Goal: Transaction & Acquisition: Register for event/course

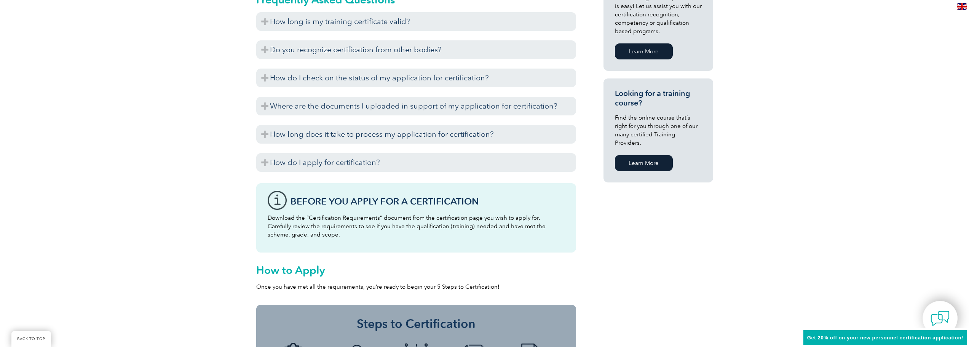
scroll to position [281, 0]
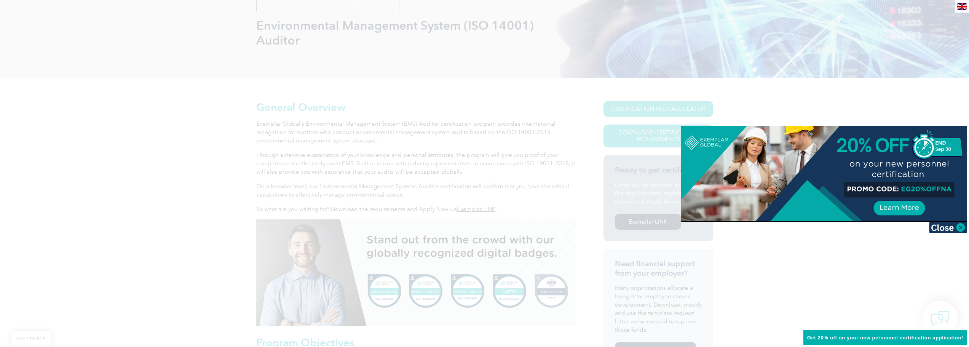
scroll to position [152, 0]
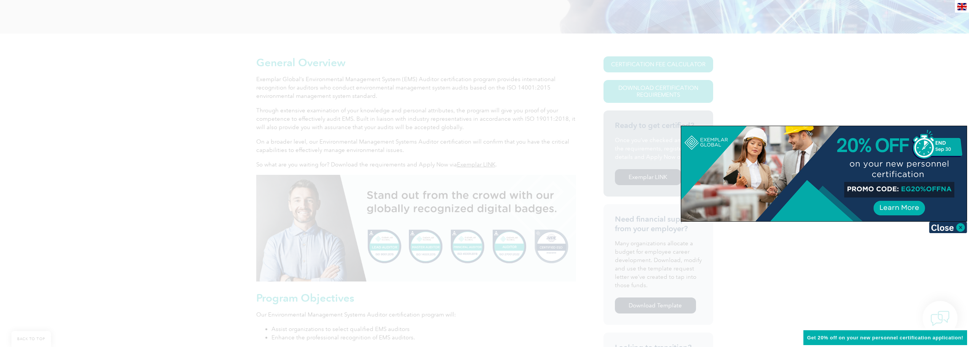
click at [376, 100] on div at bounding box center [484, 173] width 969 height 347
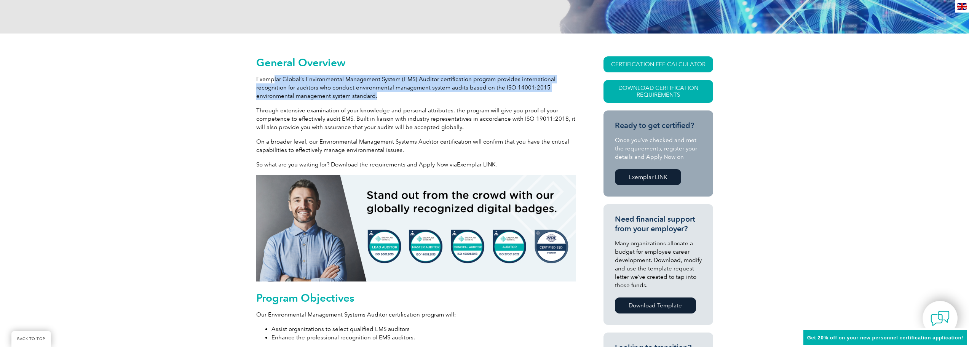
drag, startPoint x: 273, startPoint y: 80, endPoint x: 381, endPoint y: 97, distance: 109.5
click at [381, 97] on p "Exemplar Global’s Environmental Management System (EMS) Auditor certification p…" at bounding box center [416, 87] width 320 height 25
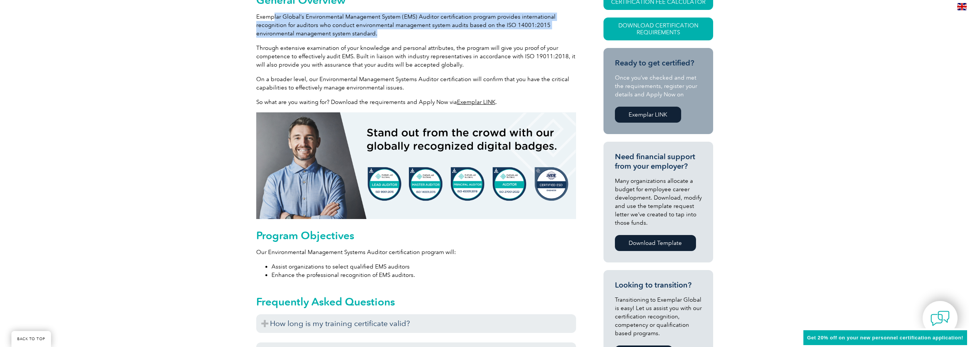
scroll to position [228, 0]
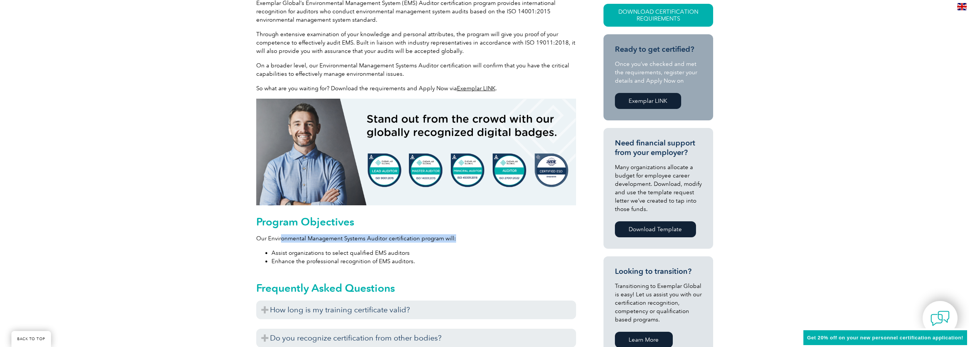
drag, startPoint x: 281, startPoint y: 238, endPoint x: 461, endPoint y: 231, distance: 180.6
click at [461, 231] on div "Program Objectives Our Environmental Management Systems Auditor certification p…" at bounding box center [416, 240] width 320 height 50
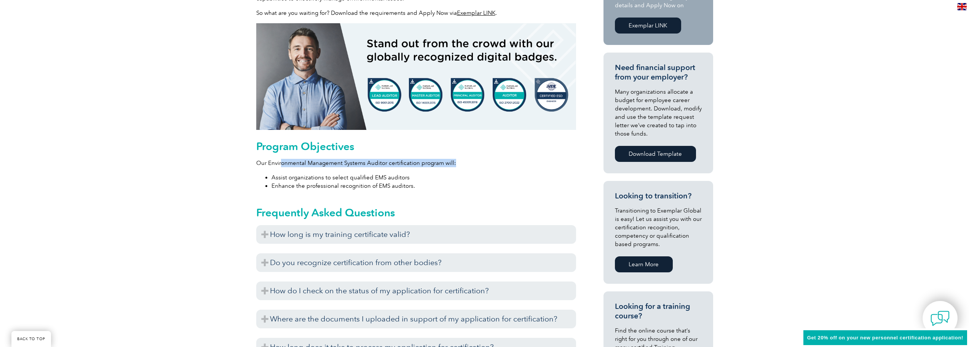
scroll to position [305, 0]
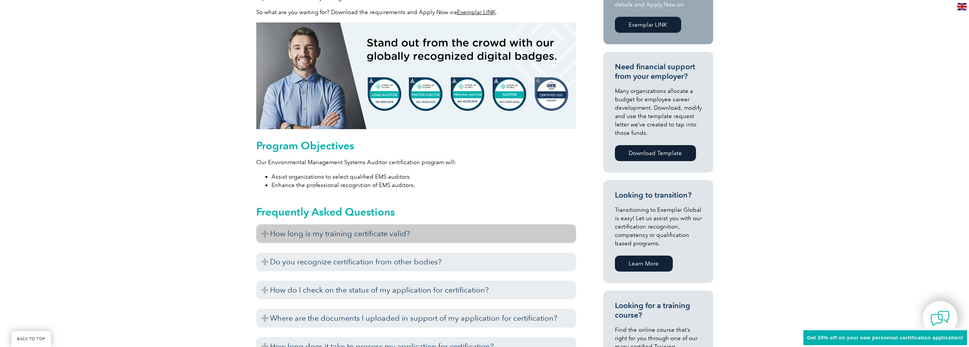
click at [331, 235] on h3 "How long is my training certificate valid?" at bounding box center [416, 233] width 320 height 19
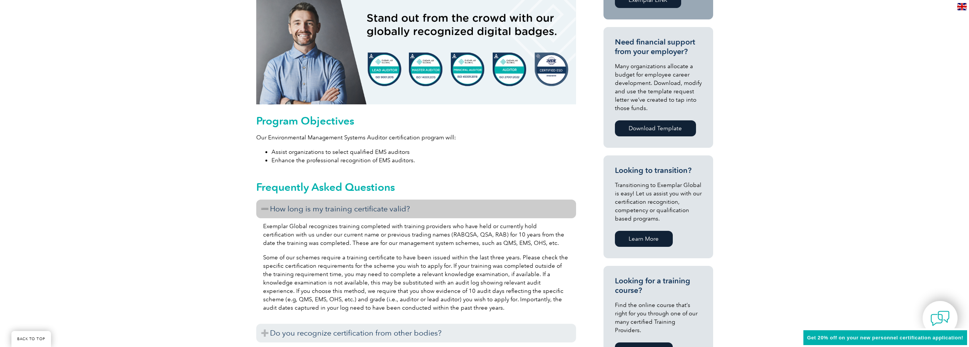
scroll to position [343, 0]
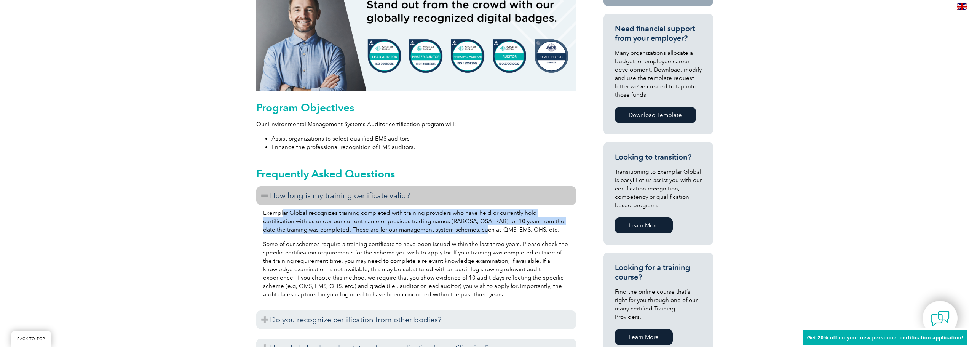
drag, startPoint x: 283, startPoint y: 214, endPoint x: 460, endPoint y: 230, distance: 177.7
click at [460, 230] on p "Exemplar Global recognizes training completed with training providers who have …" at bounding box center [416, 221] width 306 height 25
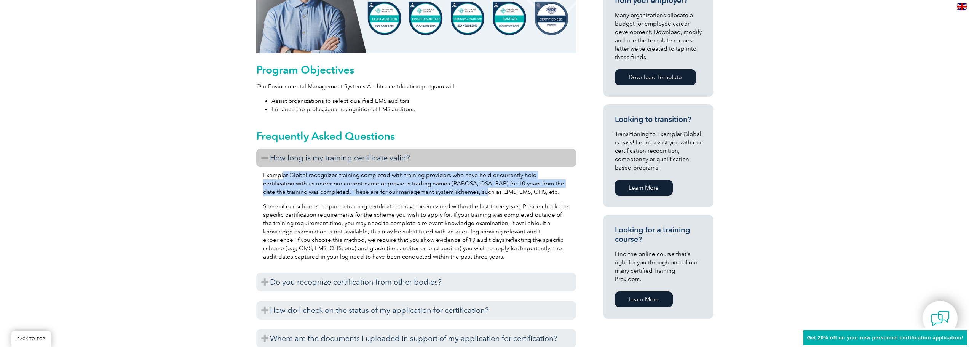
scroll to position [381, 0]
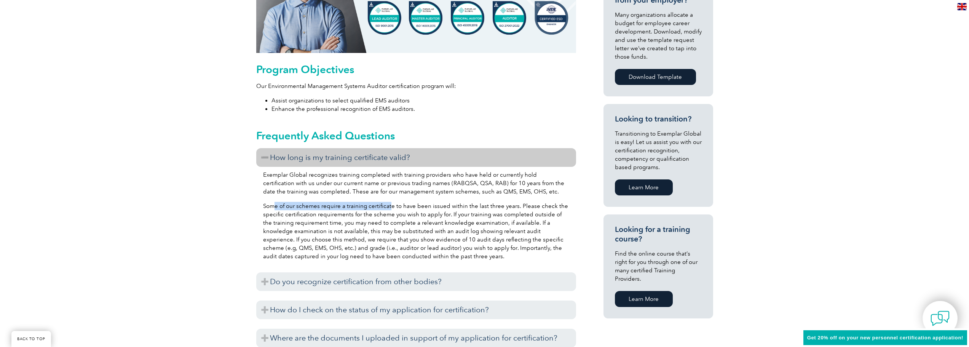
drag, startPoint x: 274, startPoint y: 205, endPoint x: 390, endPoint y: 205, distance: 115.7
click at [390, 205] on p "Some of our schemes require a training certificate to have been issued within t…" at bounding box center [416, 231] width 306 height 59
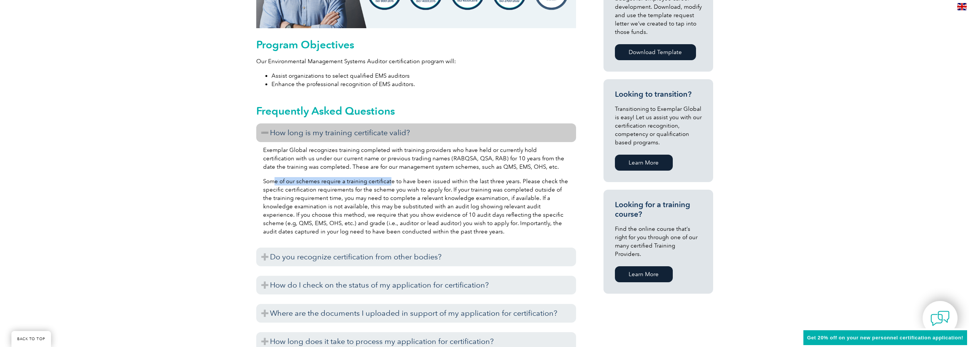
scroll to position [419, 0]
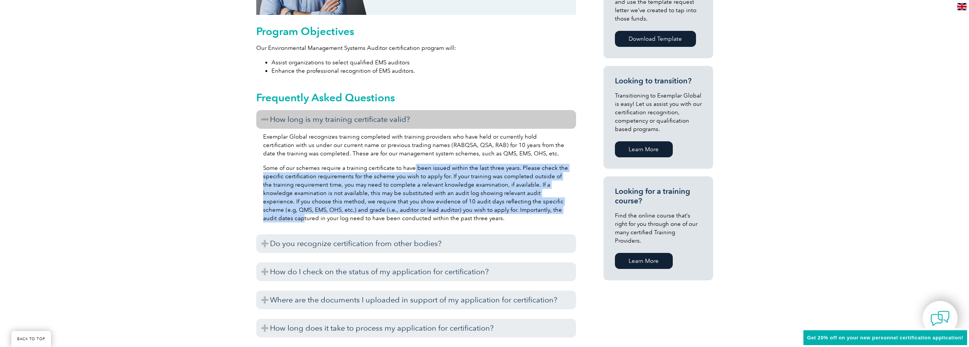
drag, startPoint x: 412, startPoint y: 169, endPoint x: 546, endPoint y: 209, distance: 140.3
click at [546, 209] on p "Some of our schemes require a training certificate to have been issued within t…" at bounding box center [416, 193] width 306 height 59
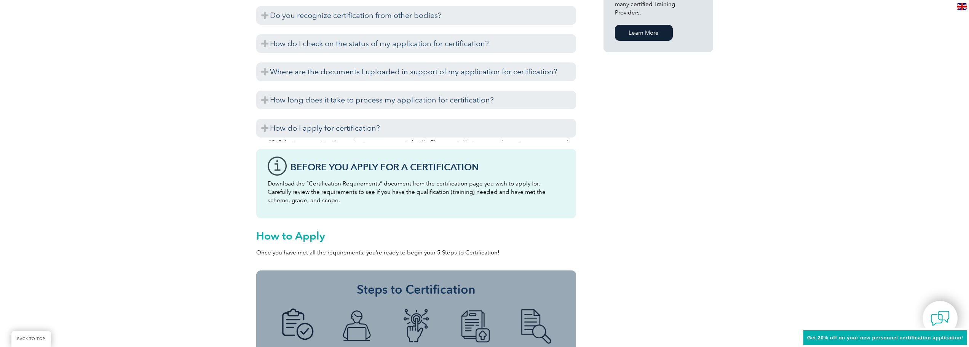
scroll to position [647, 0]
click at [350, 137] on li "Carefully review your application information and payment options." at bounding box center [423, 133] width 291 height 8
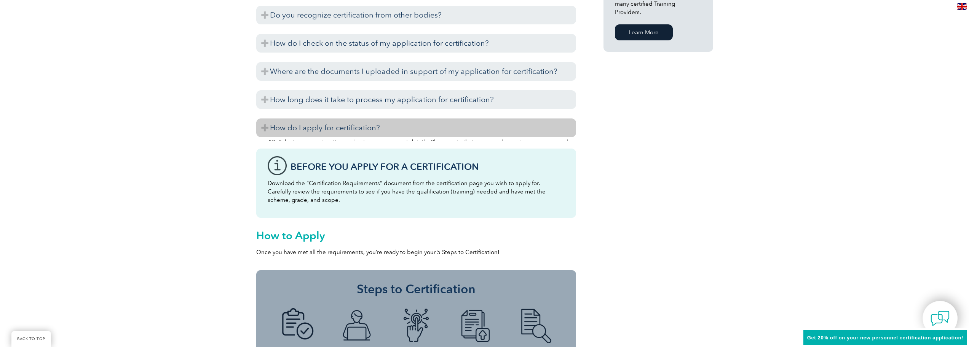
click at [356, 127] on h3 "How do I apply for certification?" at bounding box center [416, 127] width 320 height 19
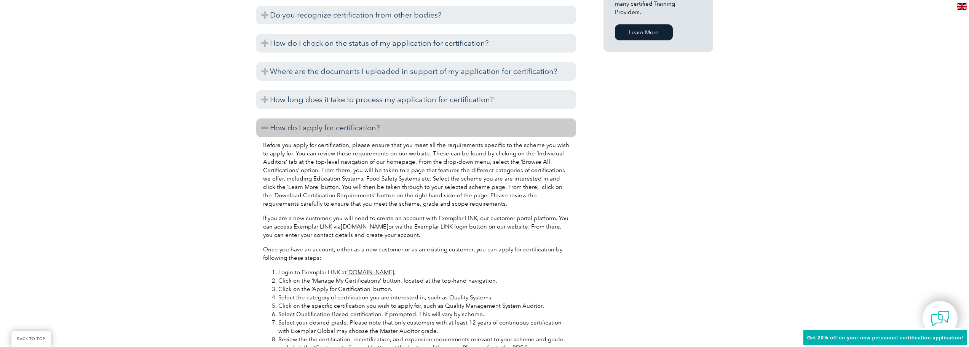
scroll to position [0, 0]
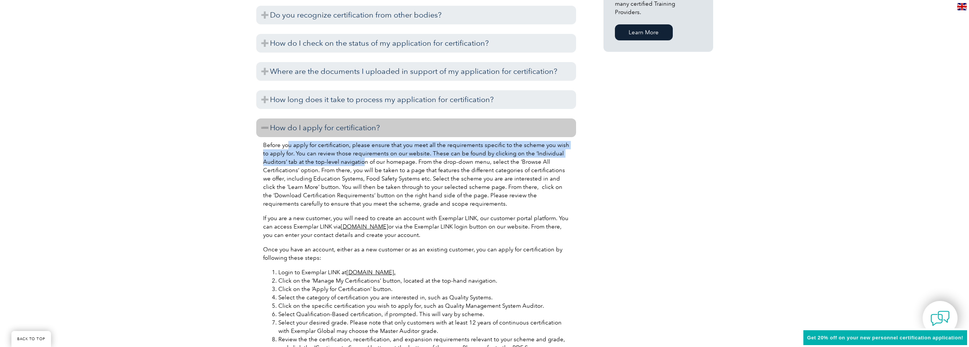
drag, startPoint x: 289, startPoint y: 148, endPoint x: 362, endPoint y: 161, distance: 74.0
click at [362, 161] on p "Before you apply for certification, please ensure that you meet all the require…" at bounding box center [416, 174] width 306 height 67
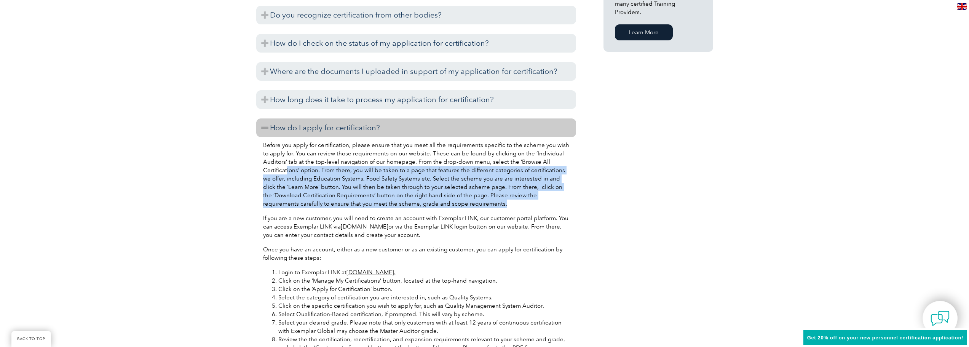
drag, startPoint x: 286, startPoint y: 169, endPoint x: 480, endPoint y: 206, distance: 198.4
click at [480, 206] on p "Before you apply for certification, please ensure that you meet all the require…" at bounding box center [416, 174] width 306 height 67
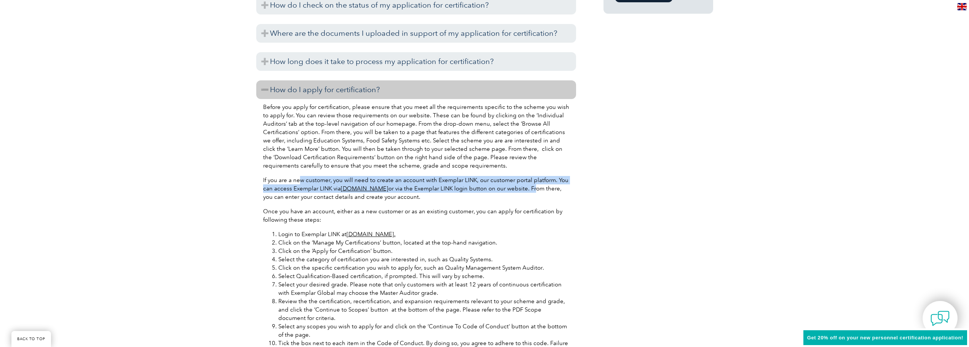
drag, startPoint x: 300, startPoint y: 178, endPoint x: 543, endPoint y: 185, distance: 243.3
click at [543, 185] on p "If you are a new customer, you will need to create an account with Exemplar LIN…" at bounding box center [416, 188] width 306 height 25
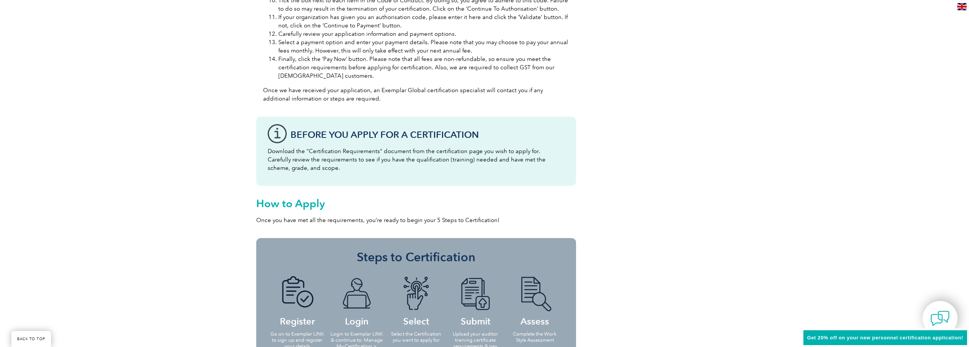
scroll to position [1066, 0]
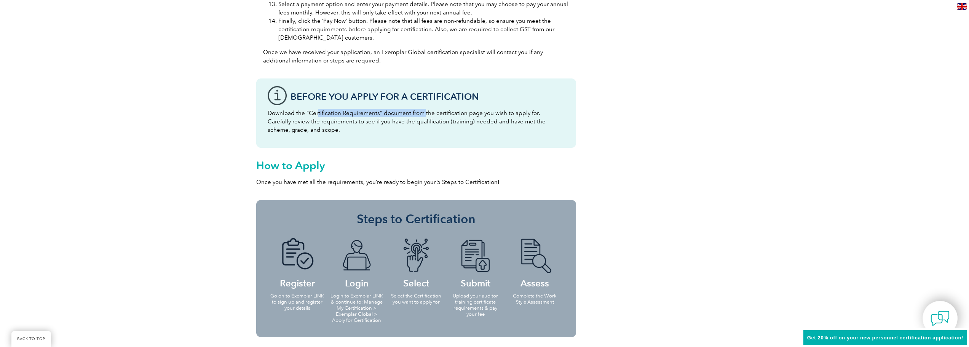
drag, startPoint x: 316, startPoint y: 113, endPoint x: 423, endPoint y: 113, distance: 106.6
click at [423, 113] on p "Download the “Certification Requirements” document from the certification page …" at bounding box center [416, 121] width 297 height 25
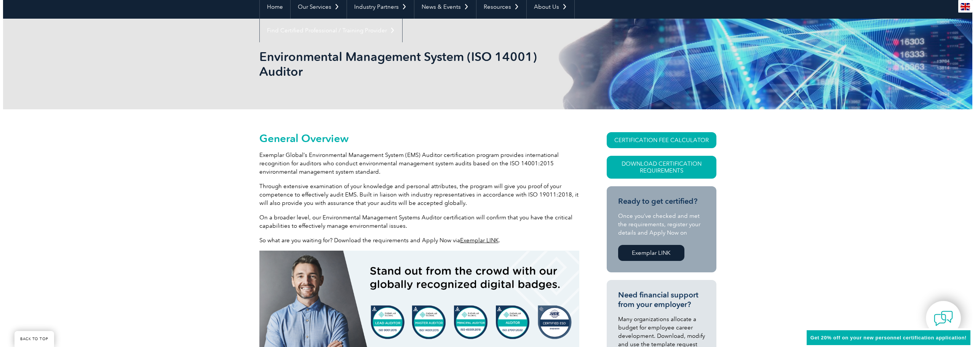
scroll to position [76, 0]
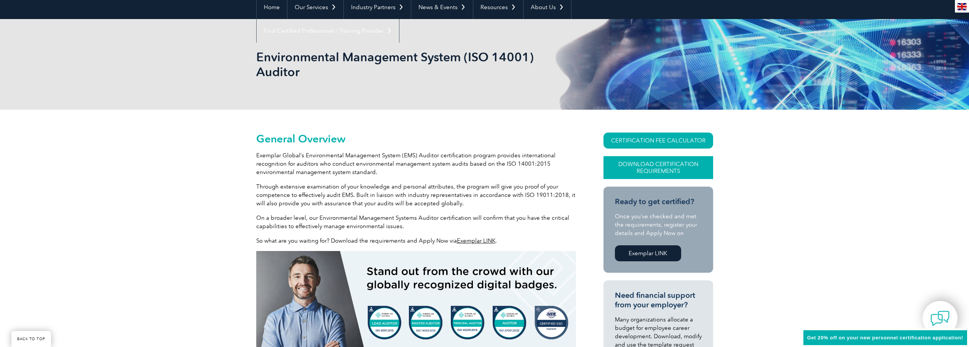
click at [664, 169] on link "Download Certification Requirements" at bounding box center [658, 167] width 110 height 23
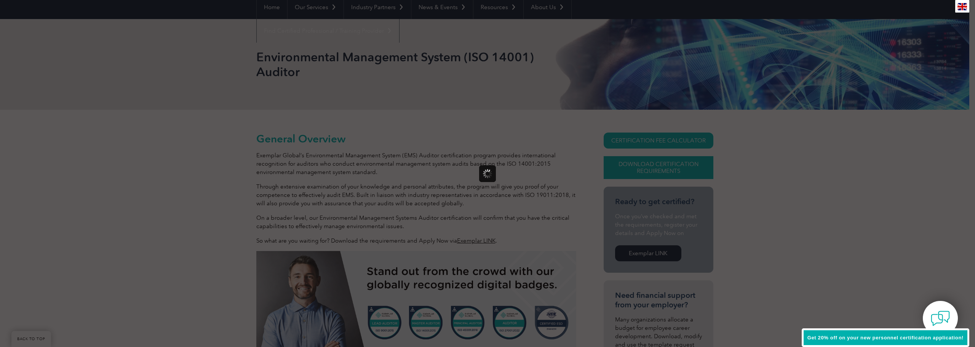
scroll to position [0, 0]
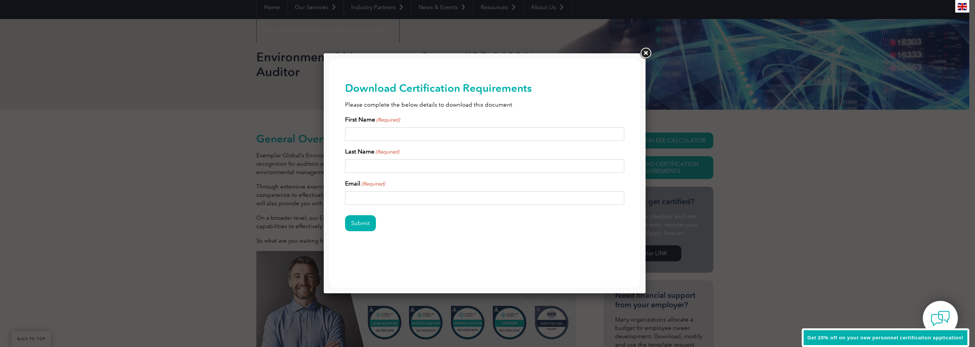
click at [423, 139] on input "First Name (Required)" at bounding box center [484, 134] width 279 height 14
type input "Andrew"
type input "Lepre"
type input "andrew.lepre@eprisk.com.au"
click at [371, 225] on input "Submit" at bounding box center [360, 223] width 31 height 16
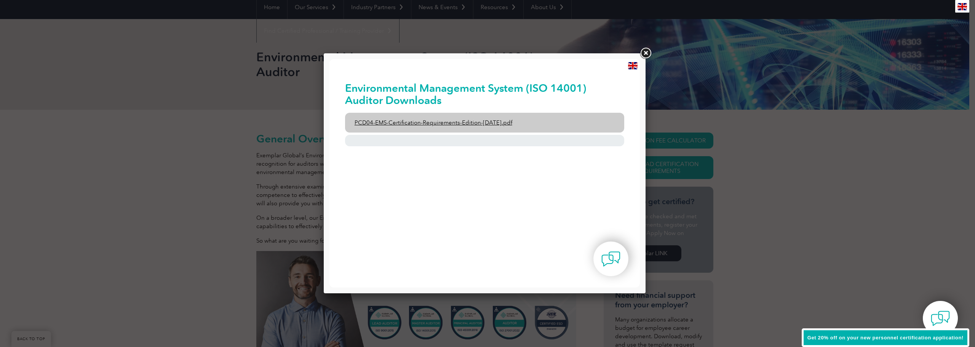
click at [450, 120] on link "PCD04-EMS-Certification-Requirements-Edition-2-April-2022.pdf" at bounding box center [484, 123] width 279 height 20
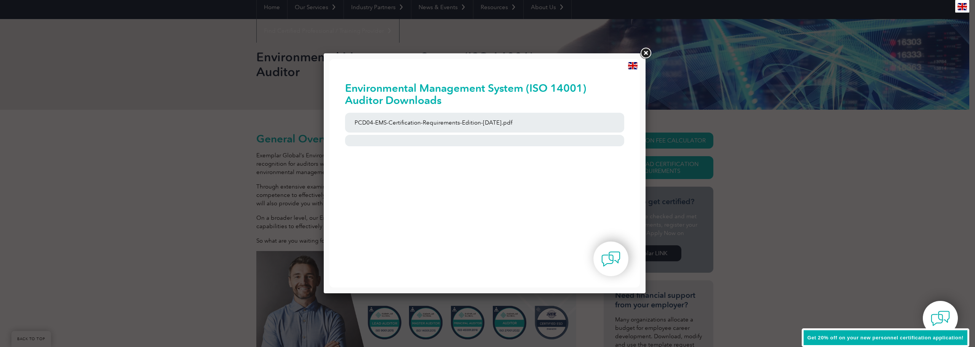
click at [649, 51] on link at bounding box center [645, 53] width 14 height 14
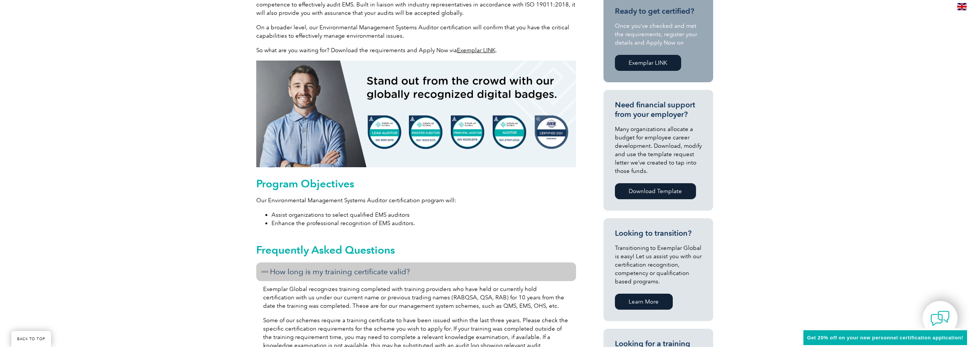
scroll to position [495, 0]
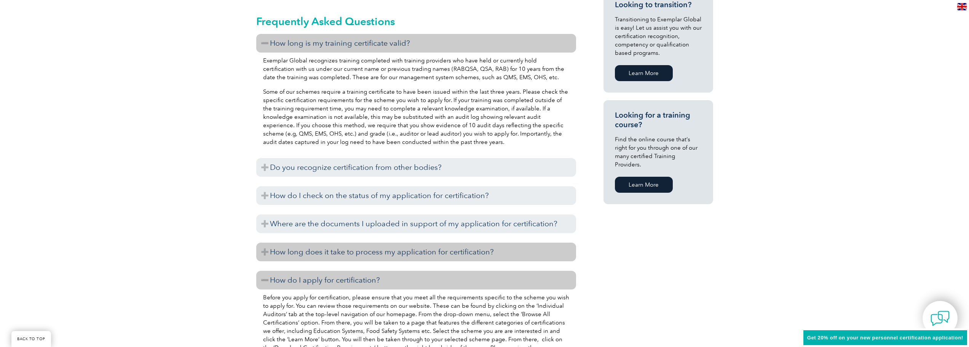
drag, startPoint x: 348, startPoint y: 253, endPoint x: 356, endPoint y: 249, distance: 8.9
click at [348, 253] on h3 "How long does it take to process my application for certification?" at bounding box center [416, 251] width 320 height 19
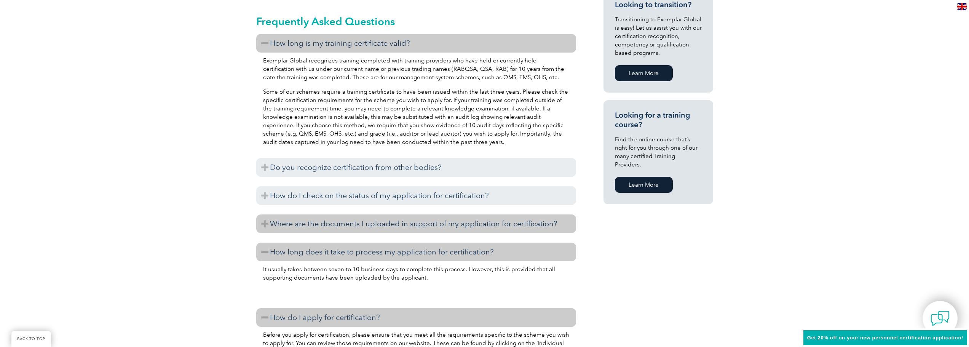
click at [416, 226] on h3 "Where are the documents I uploaded in support of my application for certificati…" at bounding box center [416, 223] width 320 height 19
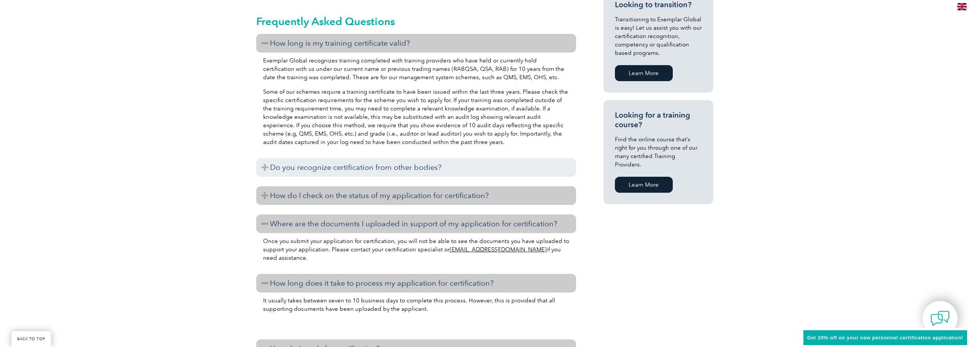
click at [364, 201] on h3 "How do I check on the status of my application for certification?" at bounding box center [416, 195] width 320 height 19
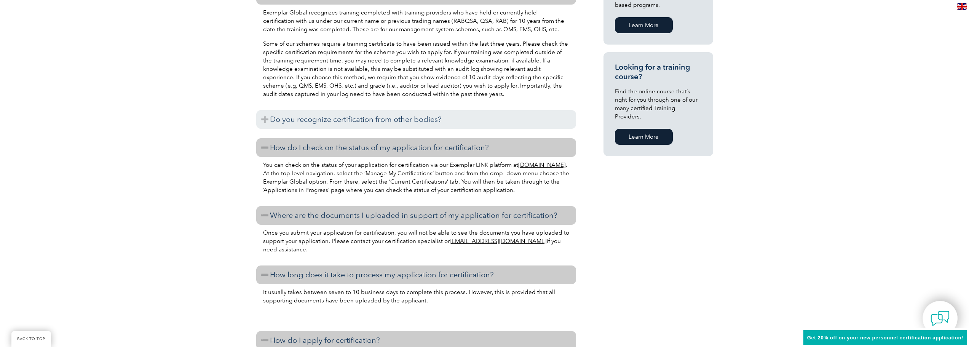
scroll to position [571, 0]
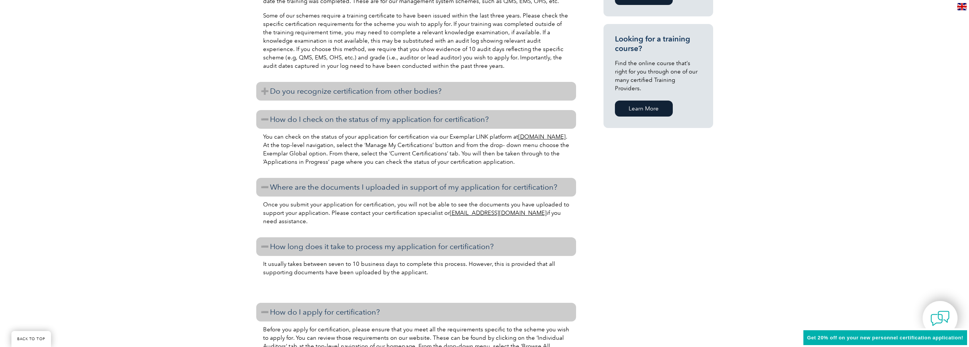
click at [381, 90] on h3 "Do you recognize certification from other bodies?" at bounding box center [416, 91] width 320 height 19
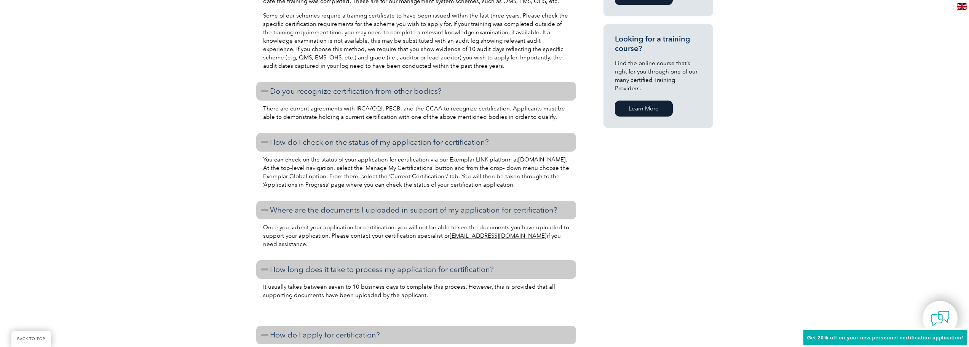
click at [351, 108] on p "There are current agreements with IRCA/CQI, PECB, and the CCAA to recognize cer…" at bounding box center [416, 112] width 306 height 17
drag, startPoint x: 295, startPoint y: 108, endPoint x: 416, endPoint y: 107, distance: 121.4
click at [416, 107] on p "There are current agreements with IRCA/CQI, PECB, and the CCAA to recognize cer…" at bounding box center [416, 112] width 306 height 17
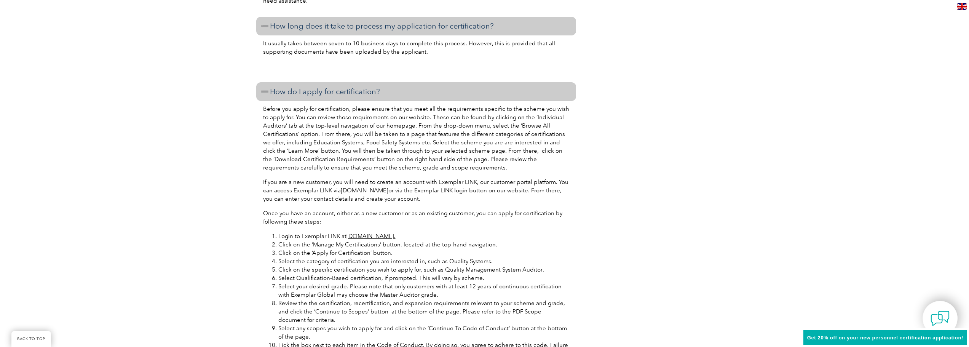
scroll to position [639, 0]
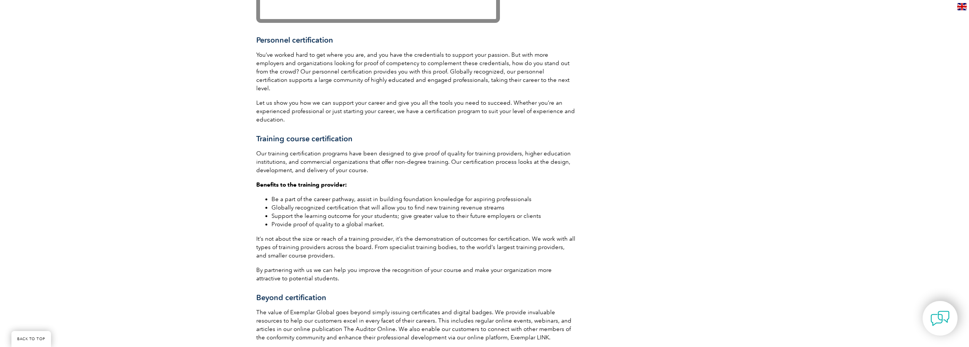
scroll to position [952, 0]
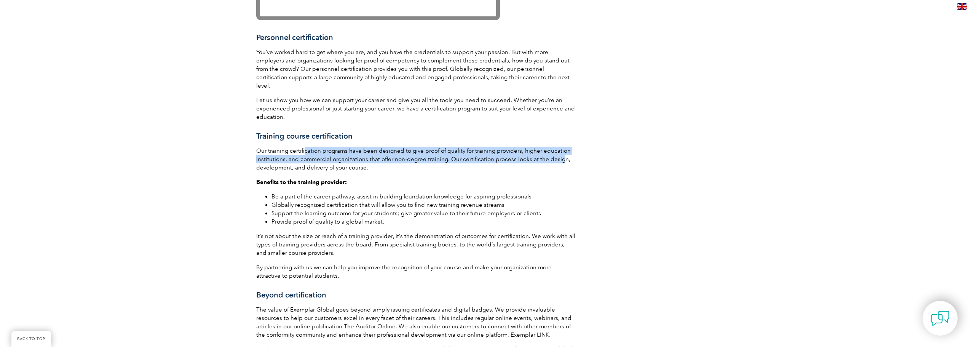
drag, startPoint x: 304, startPoint y: 142, endPoint x: 556, endPoint y: 148, distance: 252.4
click at [556, 148] on p "Our training certification programs have been designed to give proof of quality…" at bounding box center [416, 159] width 320 height 25
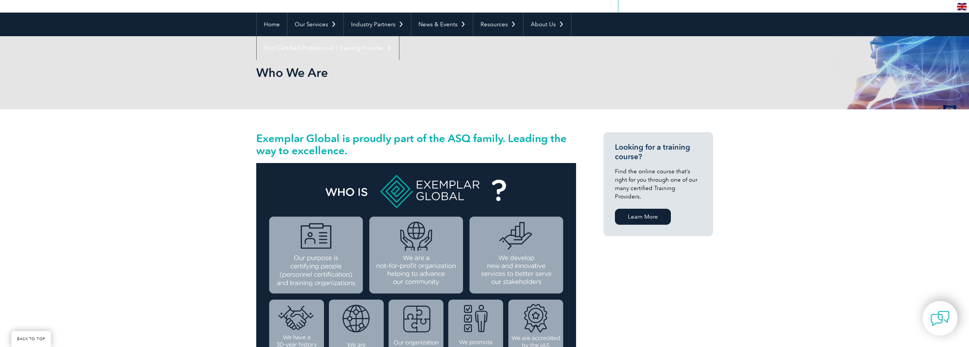
scroll to position [0, 0]
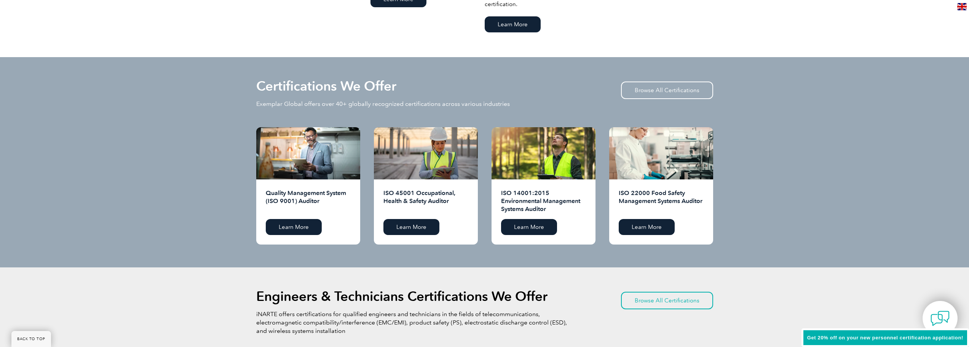
scroll to position [723, 0]
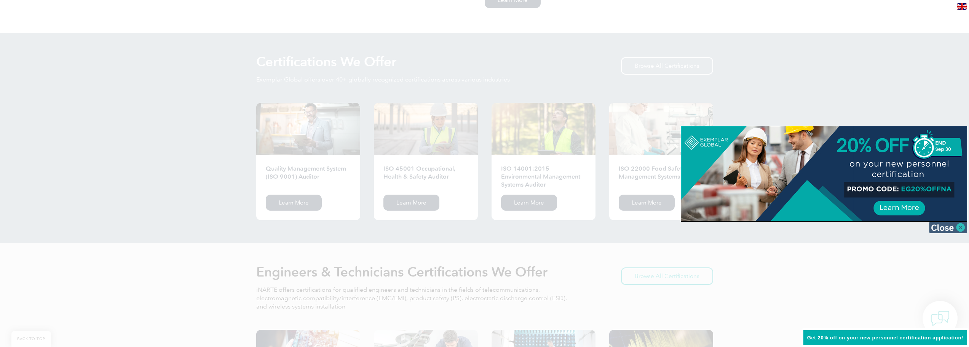
click at [943, 228] on img at bounding box center [948, 227] width 38 height 11
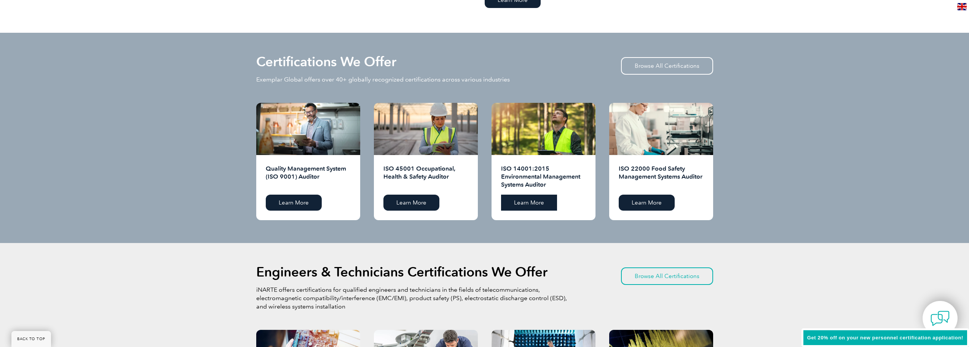
click at [539, 200] on link "Learn More" at bounding box center [529, 203] width 56 height 16
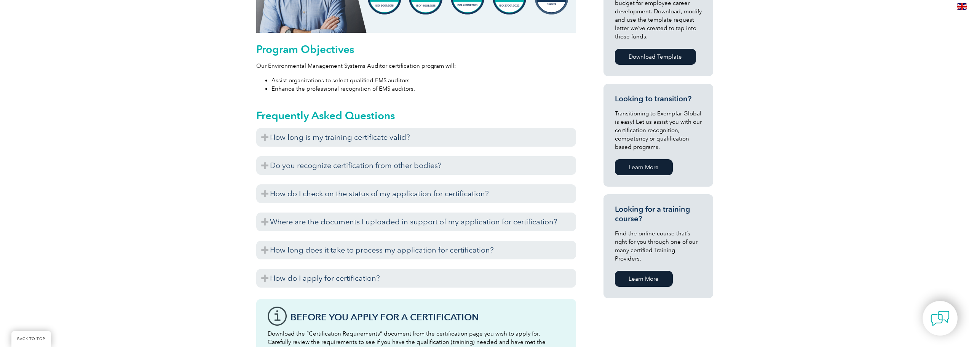
scroll to position [419, 0]
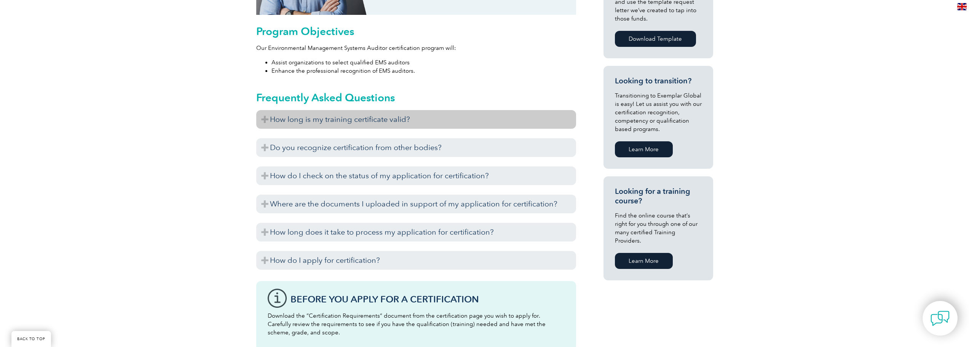
click at [373, 120] on h3 "How long is my training certificate valid?" at bounding box center [416, 119] width 320 height 19
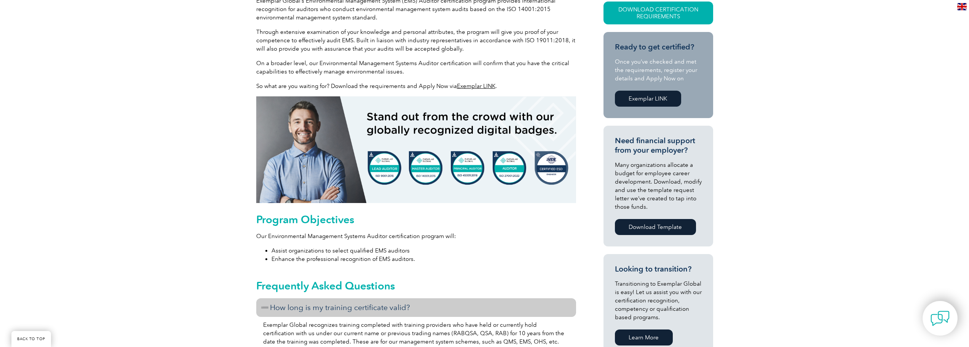
scroll to position [305, 0]
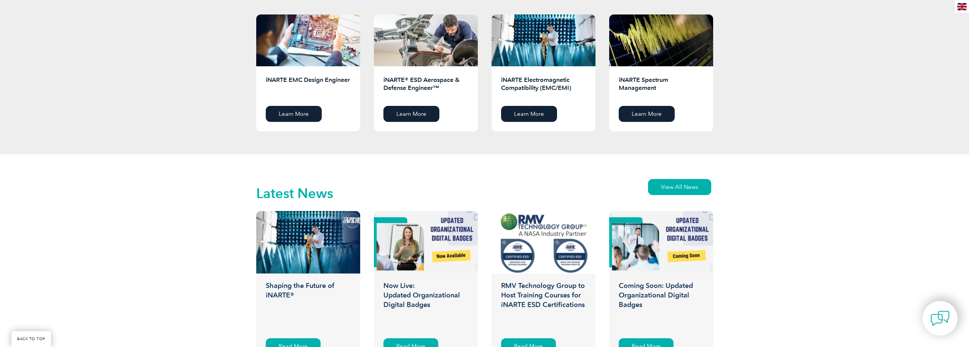
scroll to position [952, 0]
